Goal: Navigation & Orientation: Find specific page/section

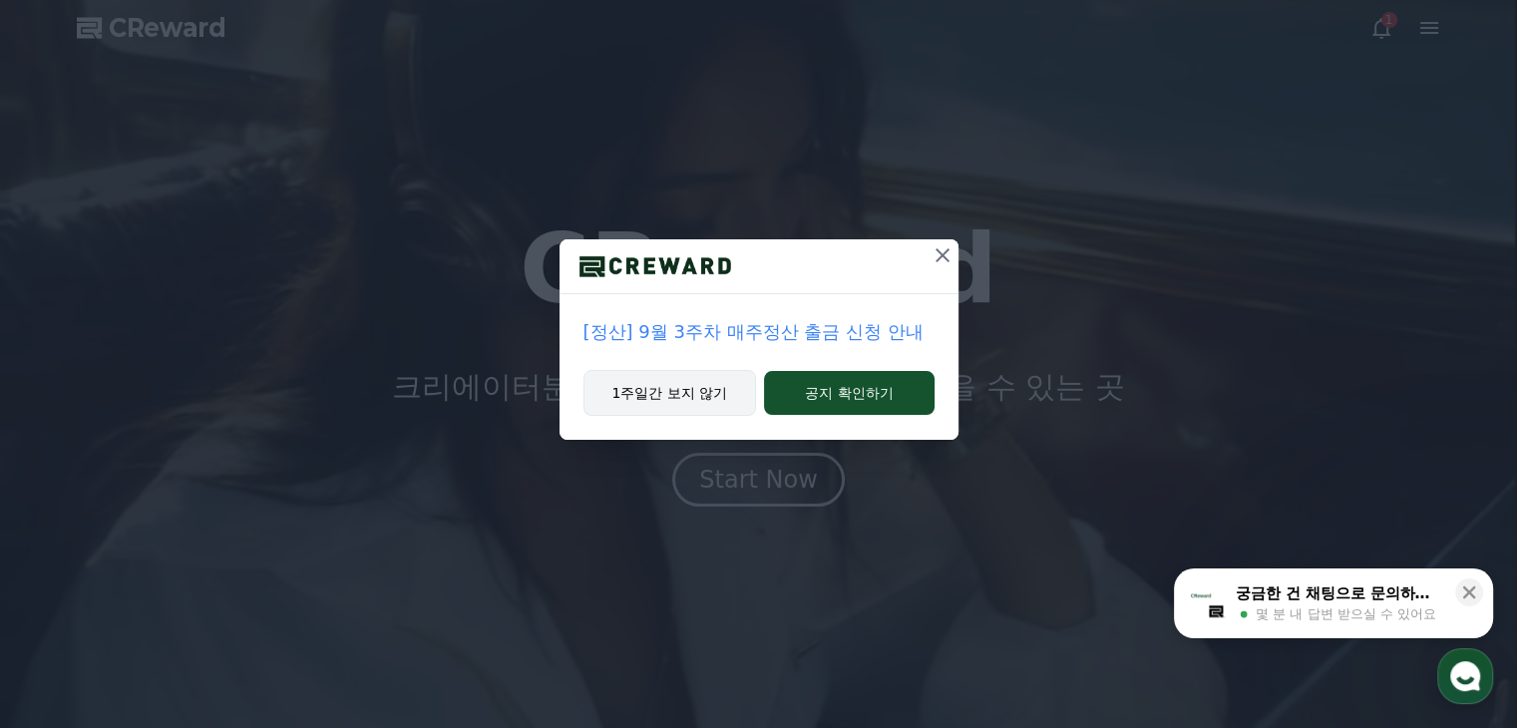
click at [710, 395] on button "1주일간 보지 않기" at bounding box center [671, 393] width 174 height 46
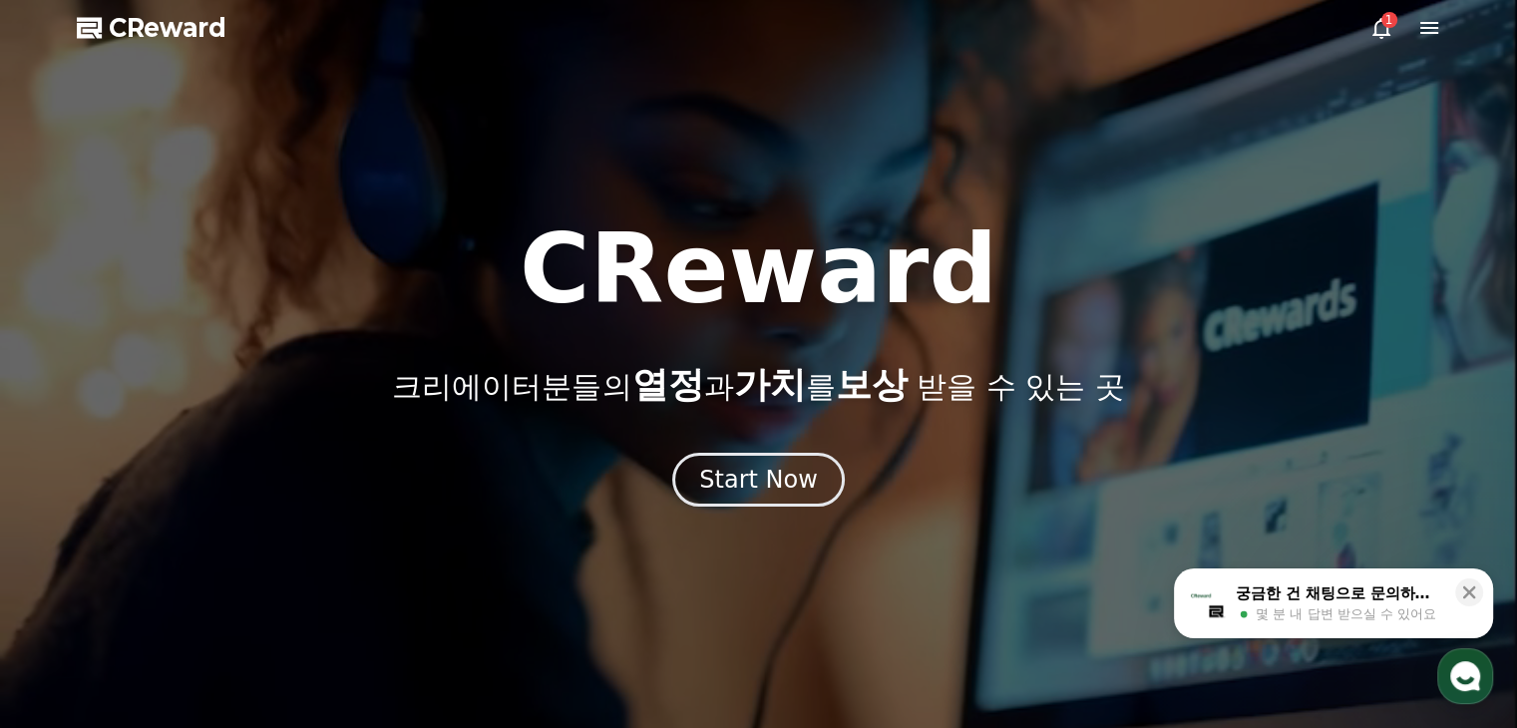
click at [1386, 23] on div "1" at bounding box center [1390, 20] width 16 height 16
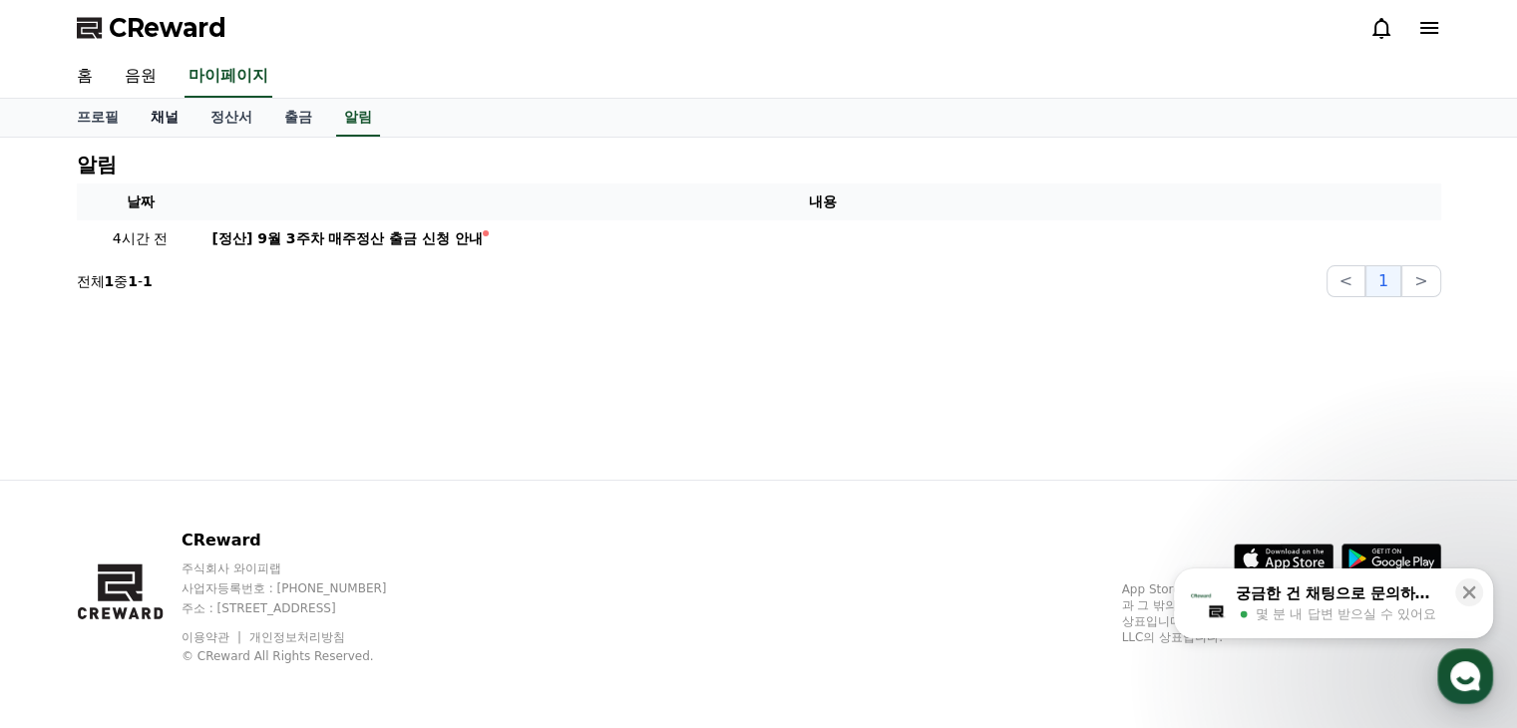
click at [156, 118] on link "채널" at bounding box center [165, 118] width 60 height 38
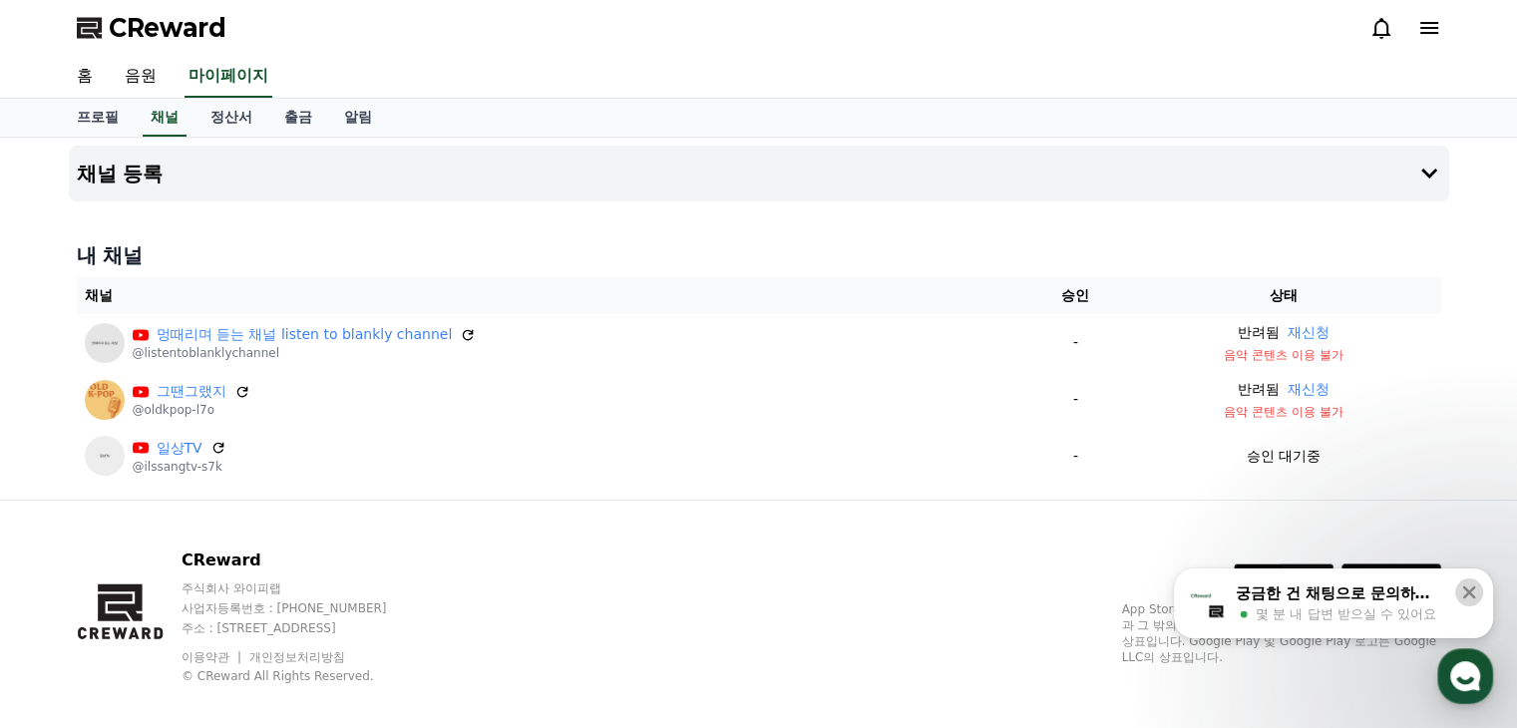
click at [1464, 592] on icon at bounding box center [1469, 593] width 20 height 20
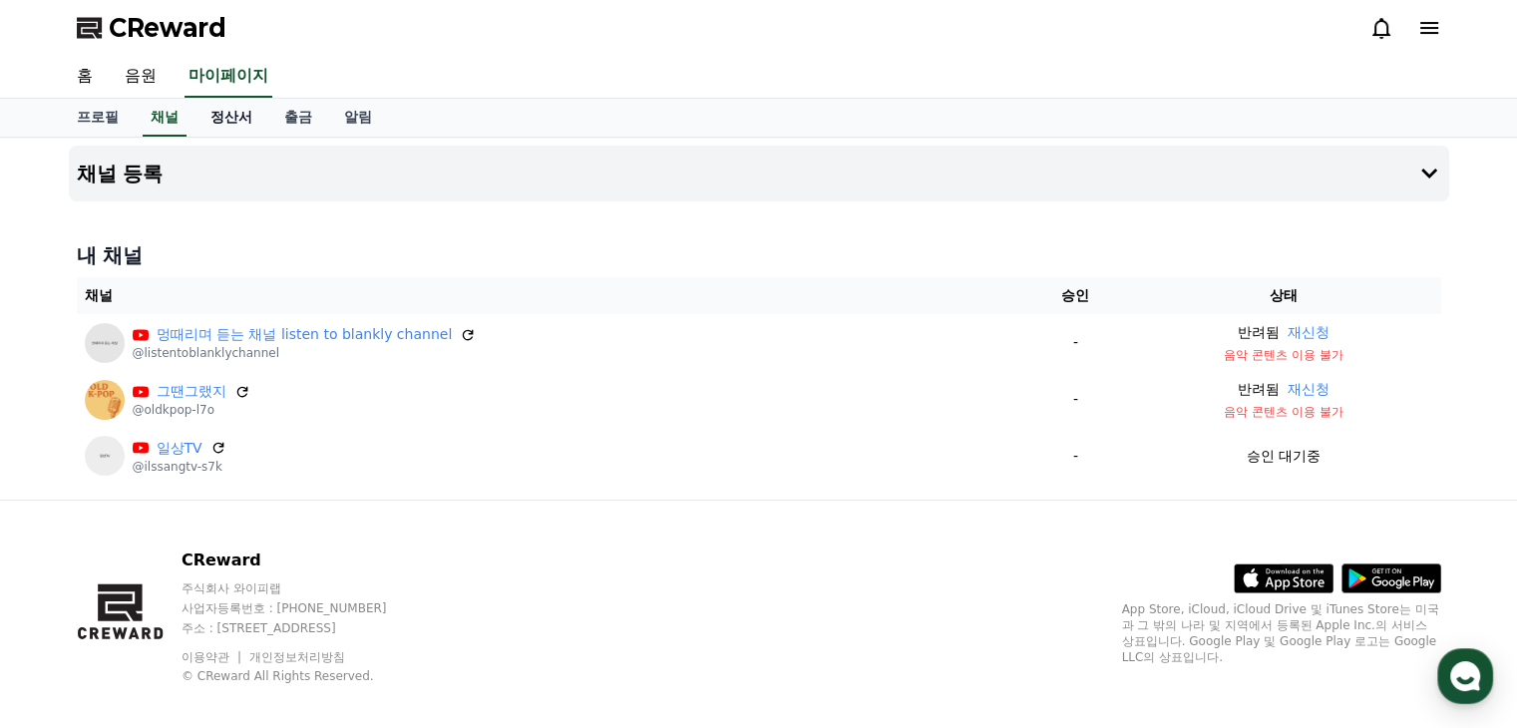
click at [219, 122] on link "정산서" at bounding box center [232, 118] width 74 height 38
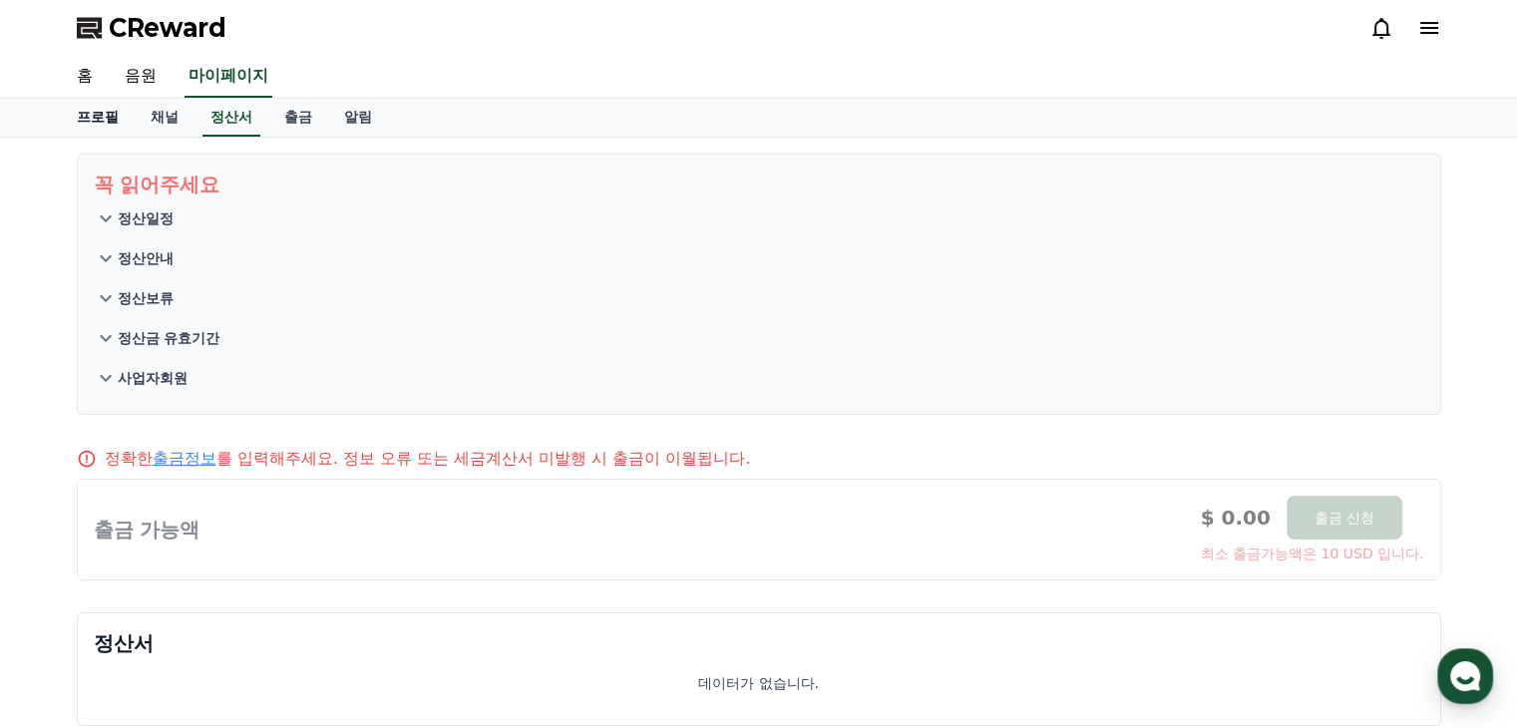
click at [77, 121] on link "프로필" at bounding box center [98, 118] width 74 height 38
select select "**********"
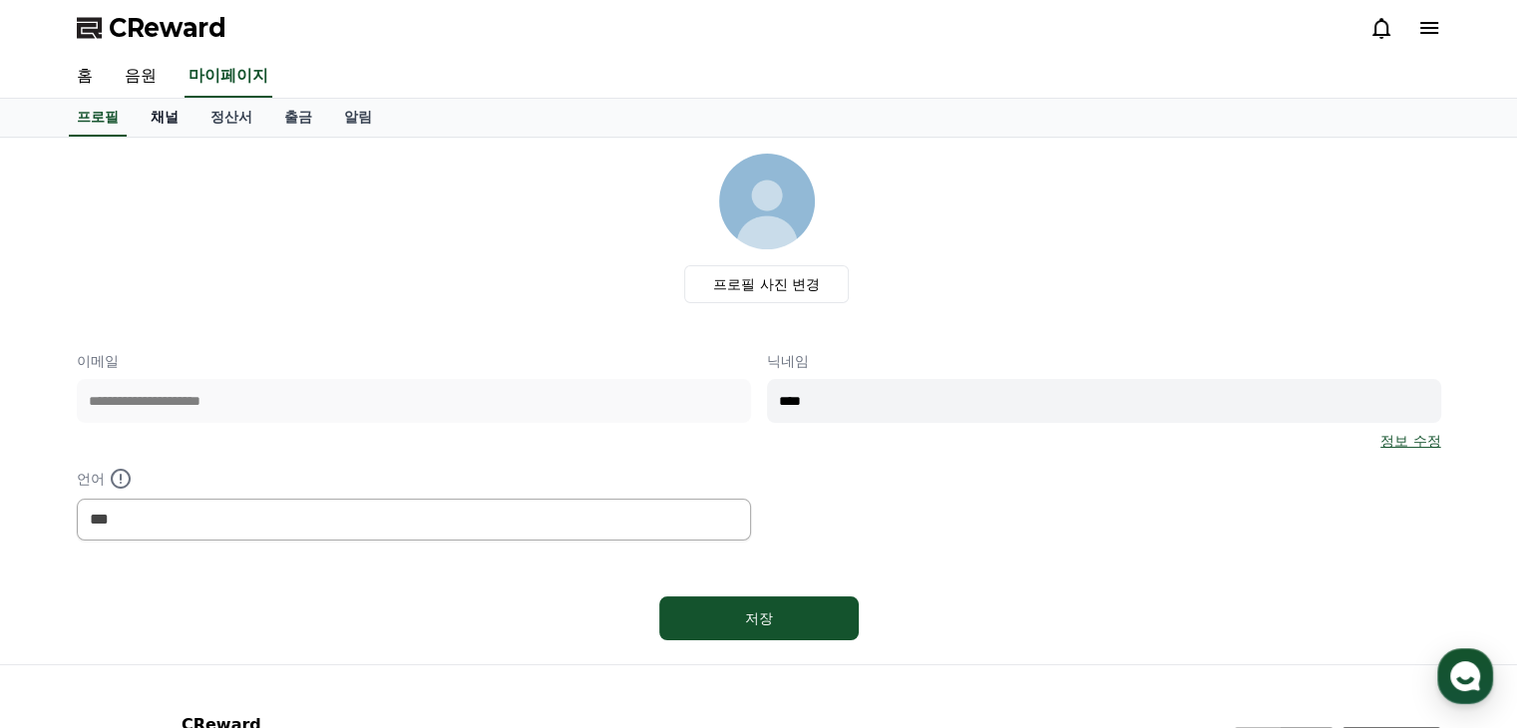
click at [153, 121] on link "채널" at bounding box center [165, 118] width 60 height 38
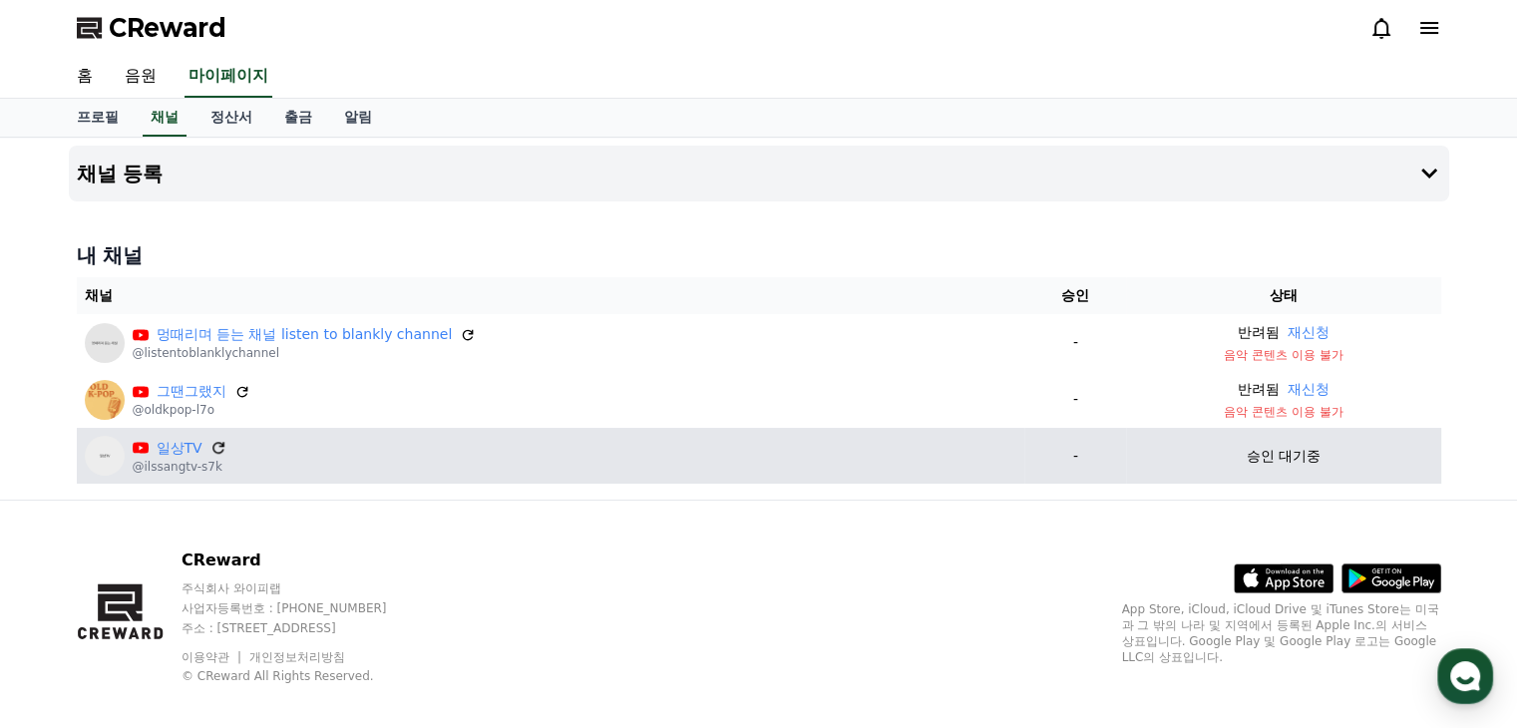
click at [215, 445] on icon at bounding box center [218, 448] width 18 height 18
